Goal: Task Accomplishment & Management: Complete application form

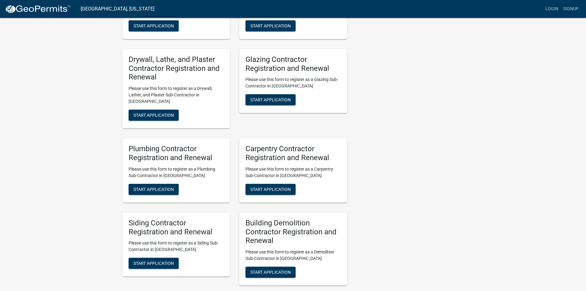
scroll to position [1211, 0]
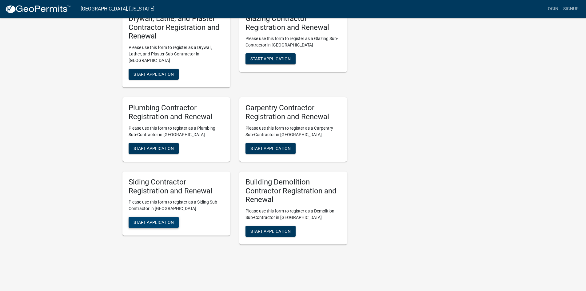
click at [168, 220] on span "Start Application" at bounding box center [154, 222] width 40 height 5
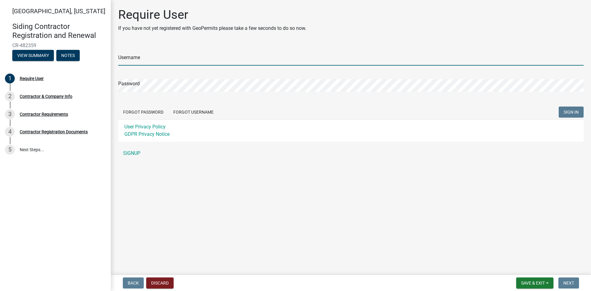
type input "jcwerner"
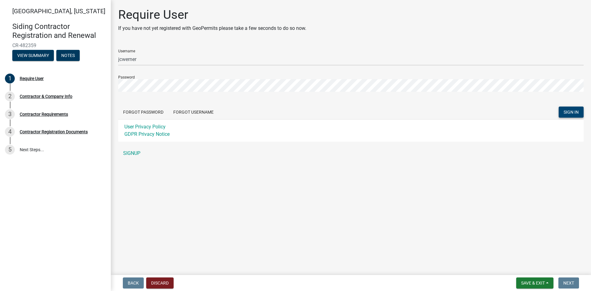
drag, startPoint x: 573, startPoint y: 112, endPoint x: 518, endPoint y: 138, distance: 61.3
click at [573, 112] on span "SIGN IN" at bounding box center [571, 112] width 15 height 5
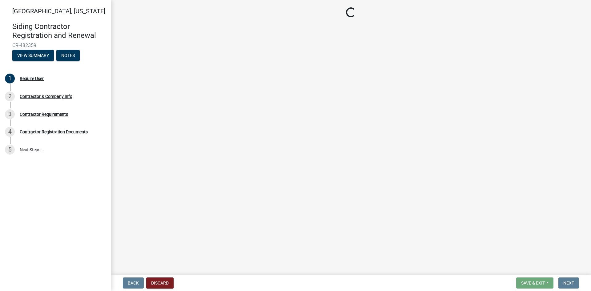
select select "IN"
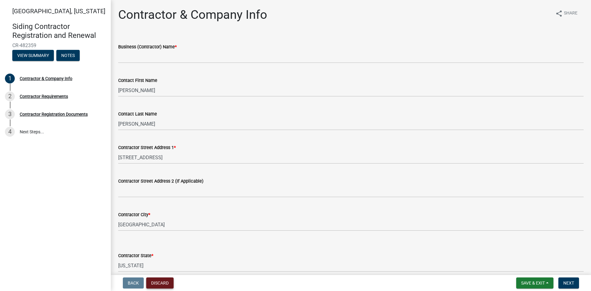
click at [167, 282] on button "Discard" at bounding box center [159, 282] width 27 height 11
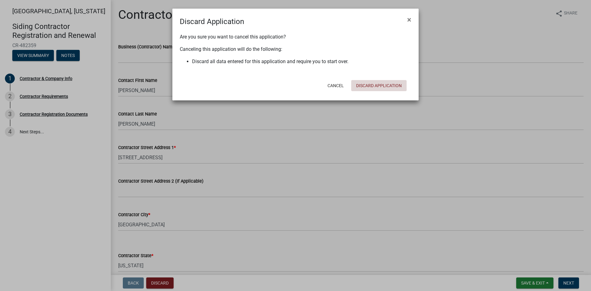
click at [366, 86] on button "Discard Application" at bounding box center [378, 85] width 55 height 11
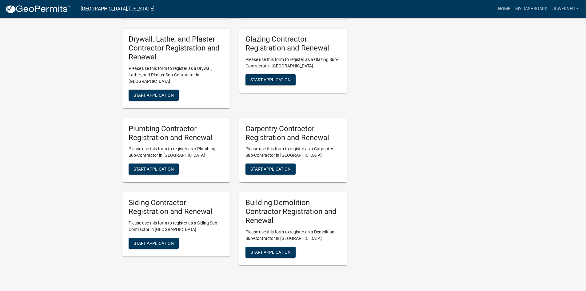
scroll to position [1314, 0]
